Goal: Navigation & Orientation: Understand site structure

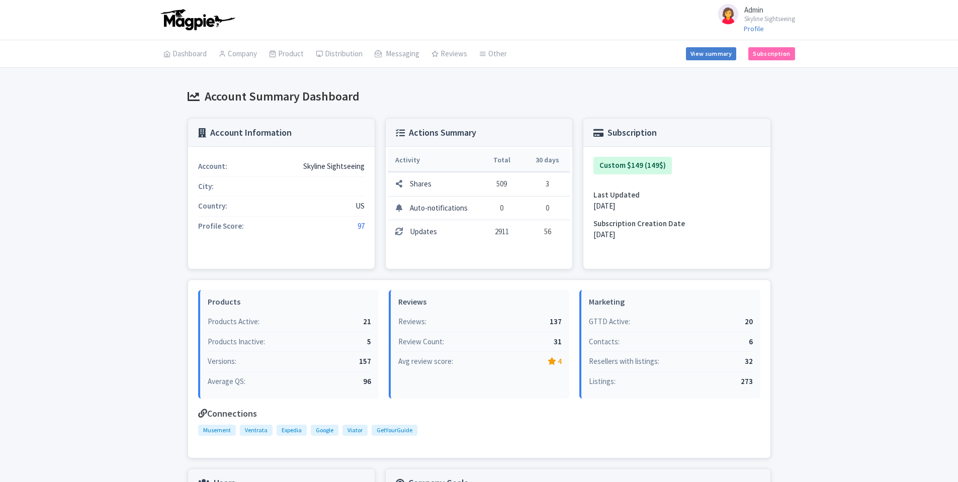
click at [0, 0] on link "My Products" at bounding box center [0, 0] width 0 height 0
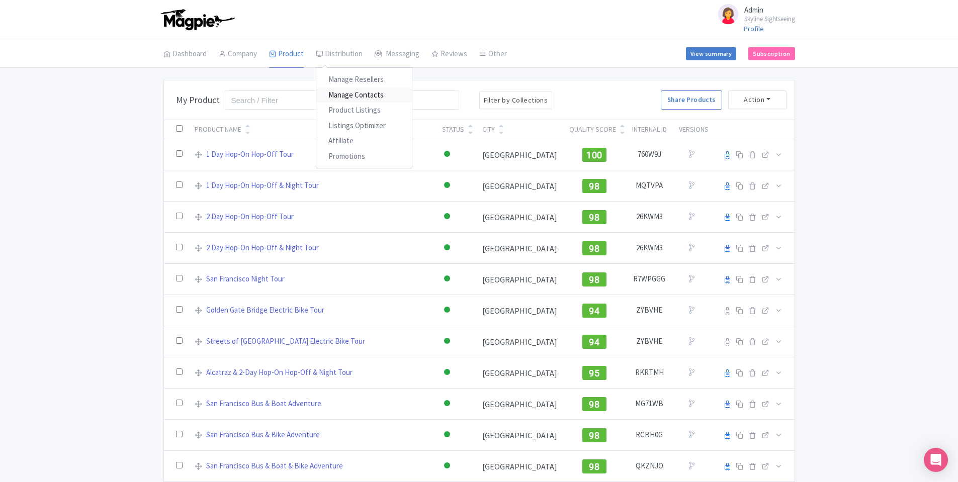
click at [347, 99] on link "Manage Contacts" at bounding box center [364, 96] width 96 height 16
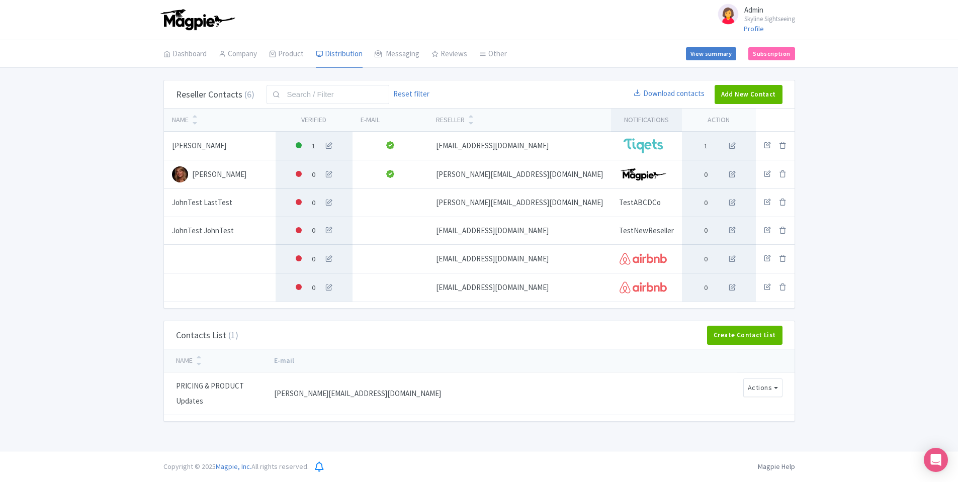
click at [302, 145] on div at bounding box center [299, 145] width 6 height 6
click at [160, 150] on div "Reseller Contacts (6) Reset filter Filter Download contacts Add New Contact Nam…" at bounding box center [479, 251] width 644 height 342
click at [302, 176] on div at bounding box center [299, 174] width 6 height 6
click at [121, 231] on div "Reseller Contacts (6) Reset filter Filter Download contacts Add New Contact Nam…" at bounding box center [479, 251] width 958 height 342
click at [449, 143] on link "Tools" at bounding box center [480, 141] width 96 height 16
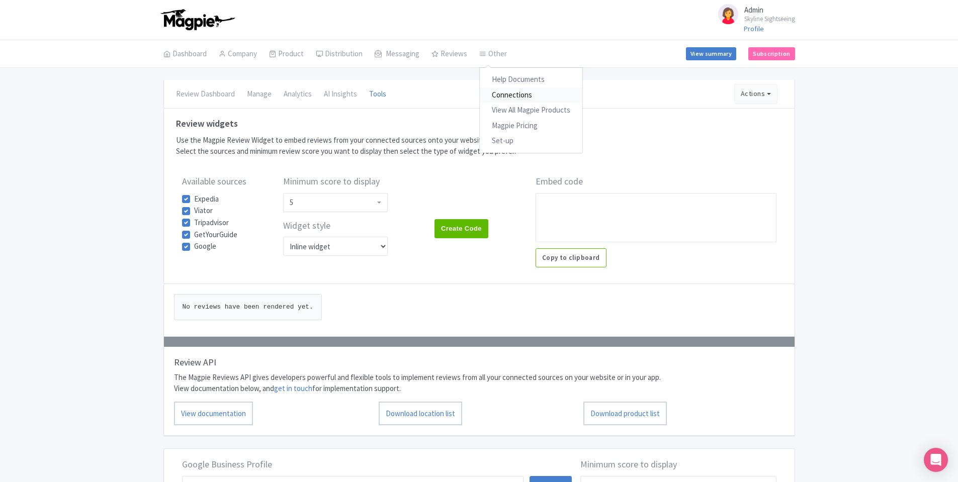
click at [504, 94] on link "Connections" at bounding box center [531, 96] width 103 height 16
